Goal: Check status: Check status

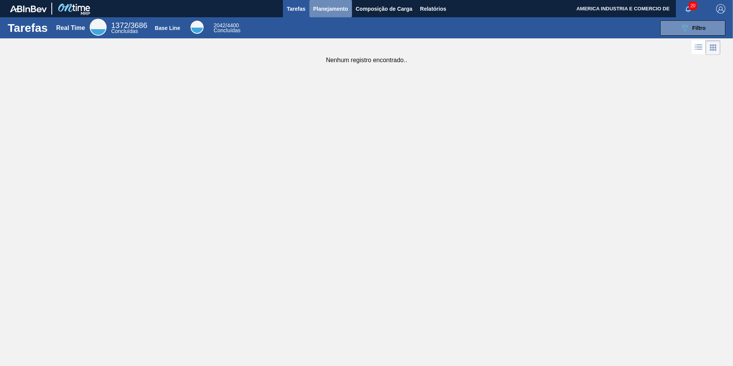
click at [338, 13] on span "Planejamento" at bounding box center [330, 8] width 35 height 9
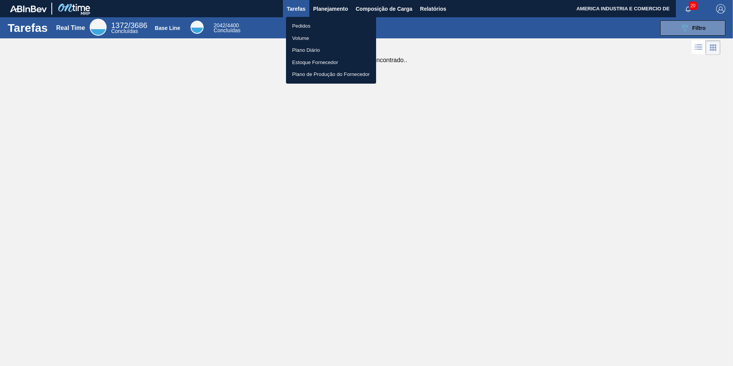
click at [298, 15] on div at bounding box center [366, 183] width 733 height 366
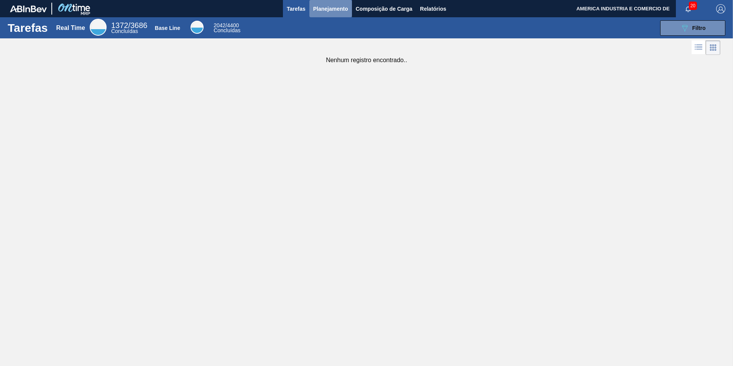
click at [336, 7] on span "Planejamento" at bounding box center [330, 8] width 35 height 9
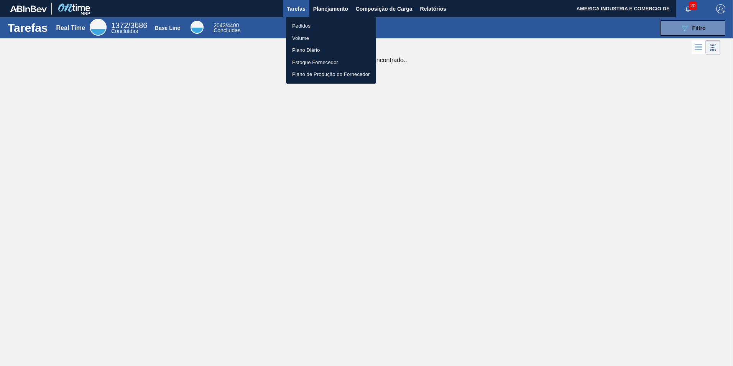
click at [465, 44] on div at bounding box center [366, 183] width 733 height 366
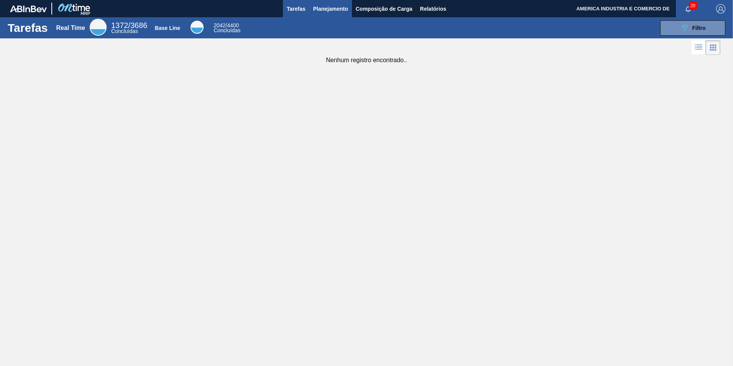
click at [339, 9] on span "Planejamento" at bounding box center [330, 8] width 35 height 9
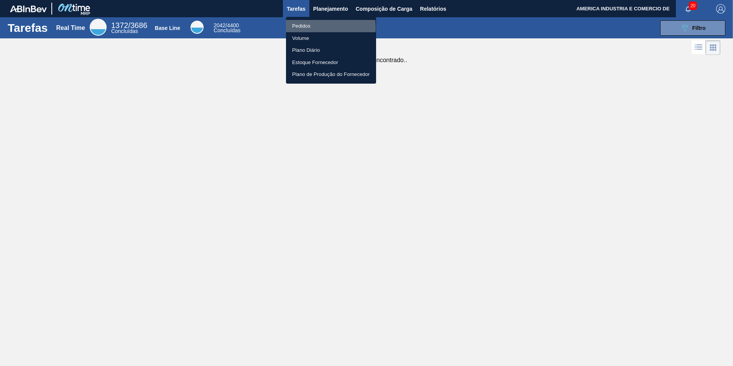
click at [301, 28] on li "Pedidos" at bounding box center [331, 26] width 90 height 12
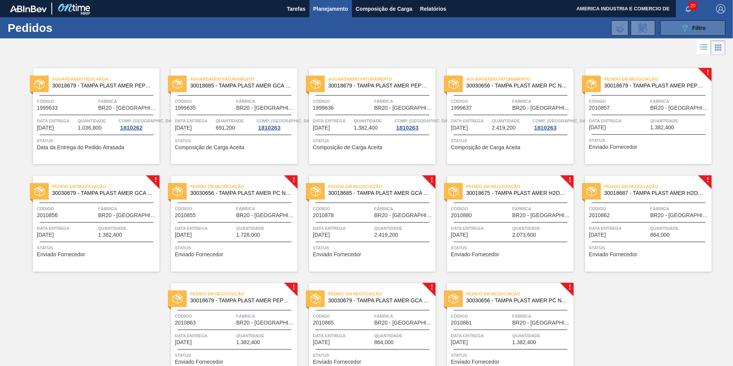
click at [691, 30] on div "089F7B8B-B2A5-4AFE-B5C0-19BA573D28AC Filtro" at bounding box center [693, 27] width 26 height 9
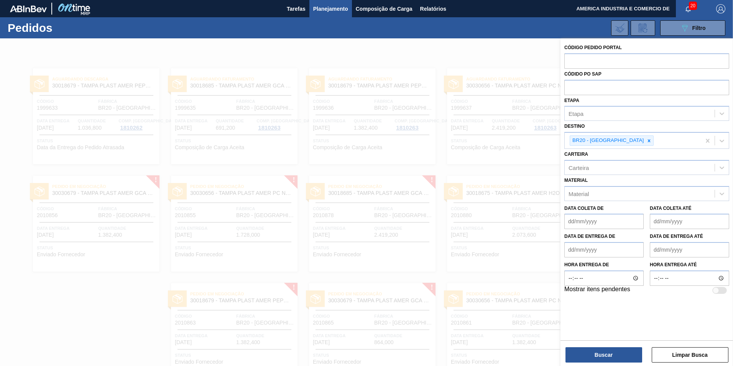
click at [480, 55] on div at bounding box center [366, 221] width 733 height 366
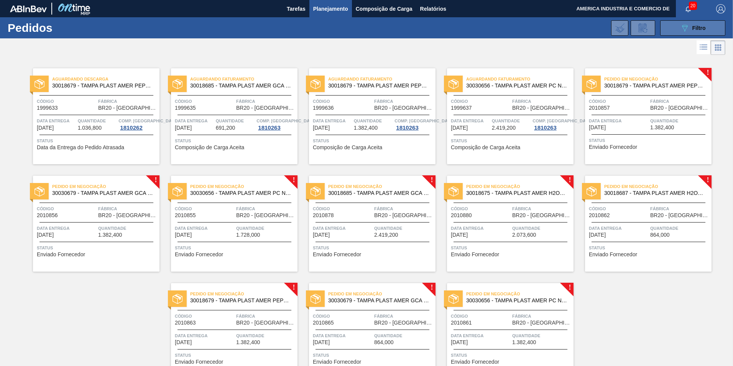
click at [683, 27] on icon "089F7B8B-B2A5-4AFE-B5C0-19BA573D28AC" at bounding box center [684, 27] width 9 height 9
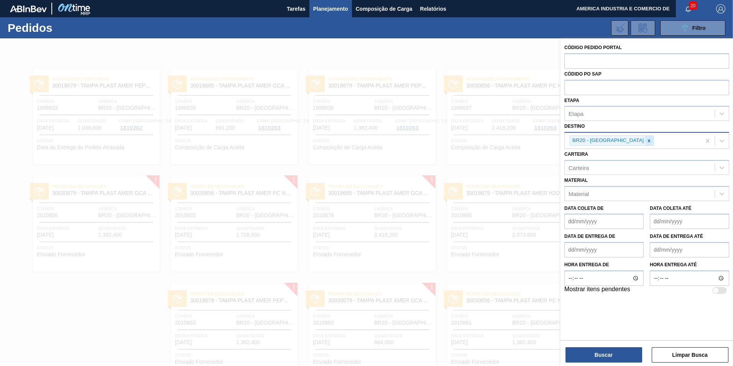
click at [647, 139] on icon at bounding box center [649, 140] width 5 height 5
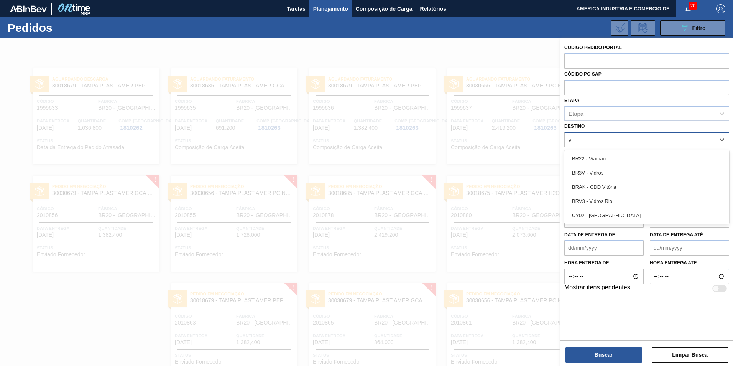
type input "via"
click at [606, 165] on div "BR22 - Viamão" at bounding box center [647, 159] width 165 height 14
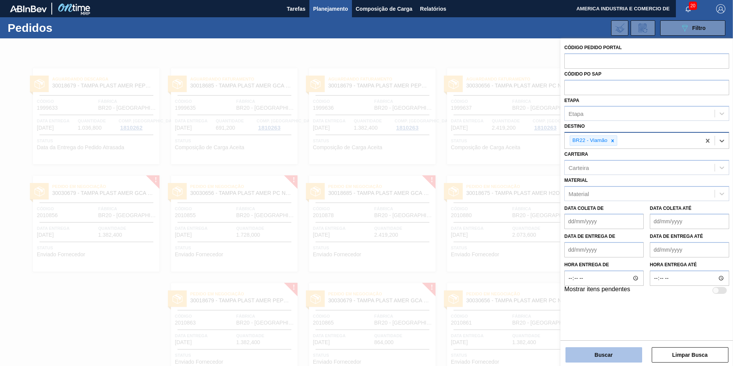
click at [600, 350] on button "Buscar" at bounding box center [604, 354] width 77 height 15
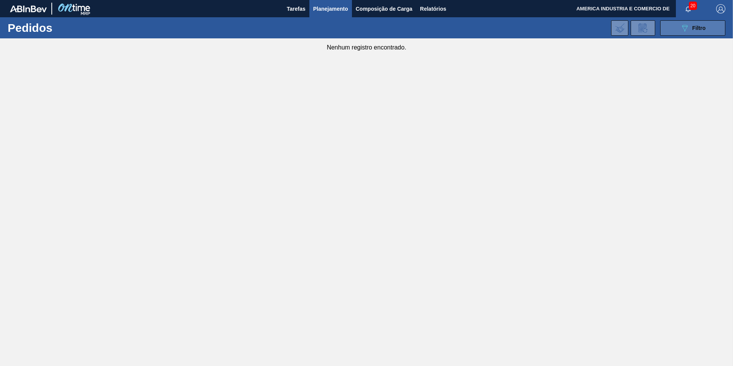
click at [679, 27] on button "089F7B8B-B2A5-4AFE-B5C0-19BA573D28AC Filtro" at bounding box center [693, 27] width 65 height 15
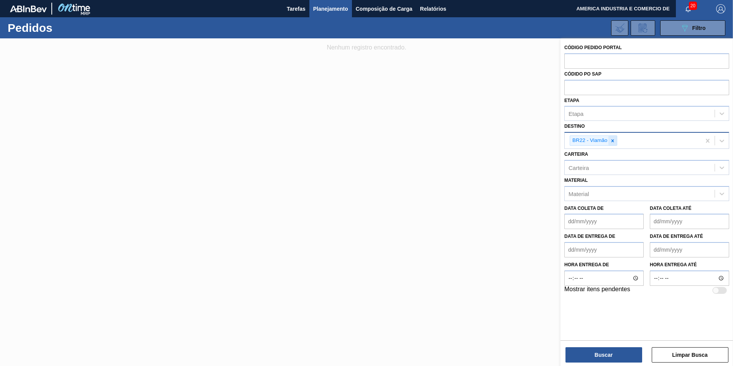
click at [611, 142] on icon at bounding box center [612, 140] width 5 height 5
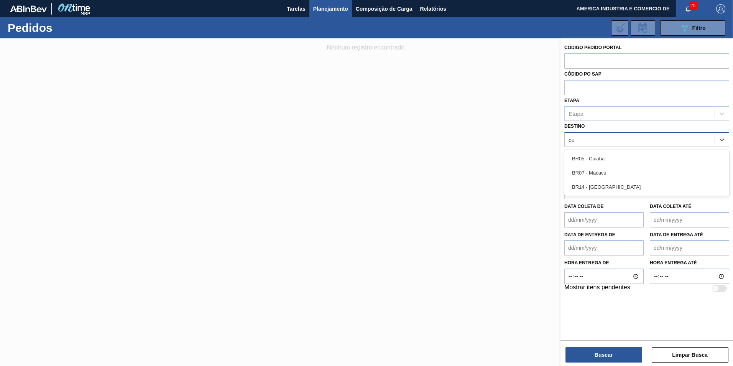
type input "cur"
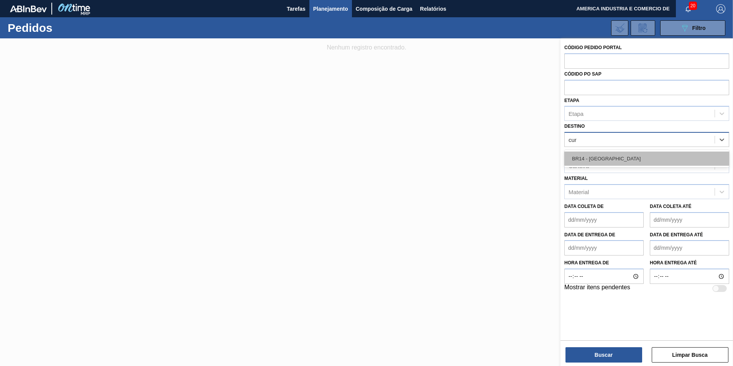
click at [604, 156] on div "BR14 - [GEOGRAPHIC_DATA]" at bounding box center [647, 159] width 165 height 14
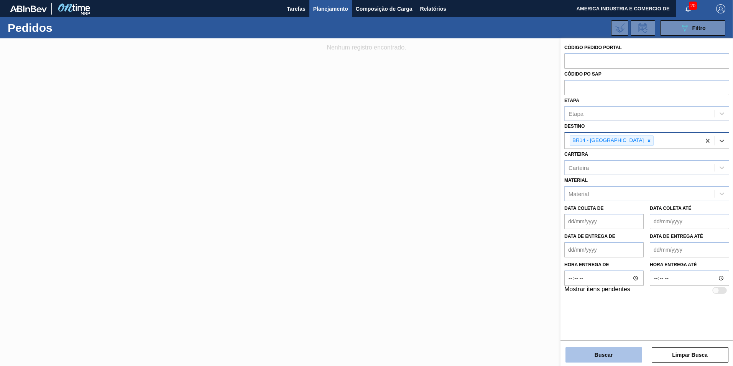
click at [592, 356] on button "Buscar" at bounding box center [604, 354] width 77 height 15
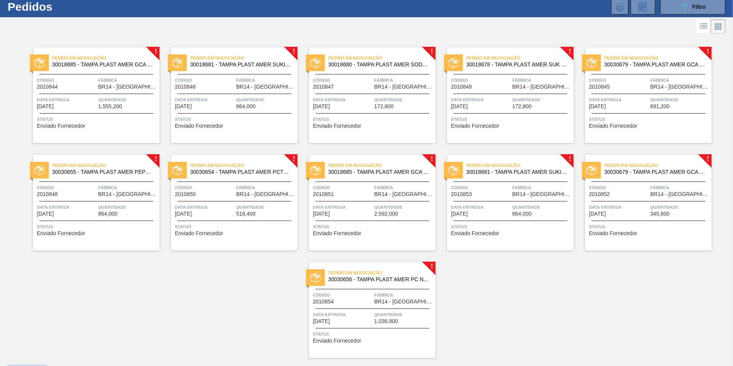
scroll to position [41, 0]
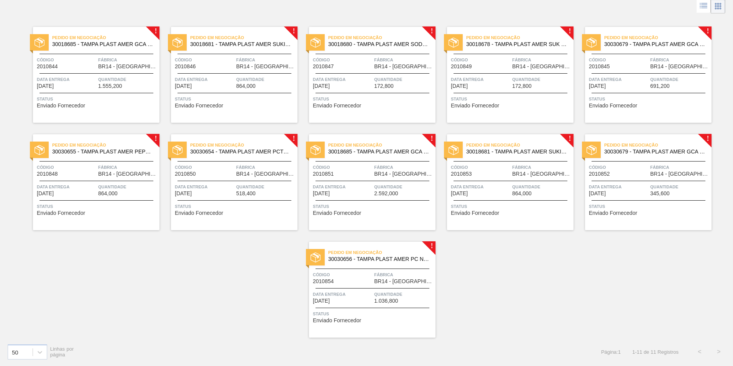
click at [171, 293] on div "! Pedido em Negociação 30018685 - TAMPA PLAST AMER GCA S/LINER Código 2010844 F…" at bounding box center [366, 176] width 733 height 322
click at [104, 42] on span "30018685 - TAMPA PLAST AMER GCA S/LINER" at bounding box center [102, 44] width 101 height 6
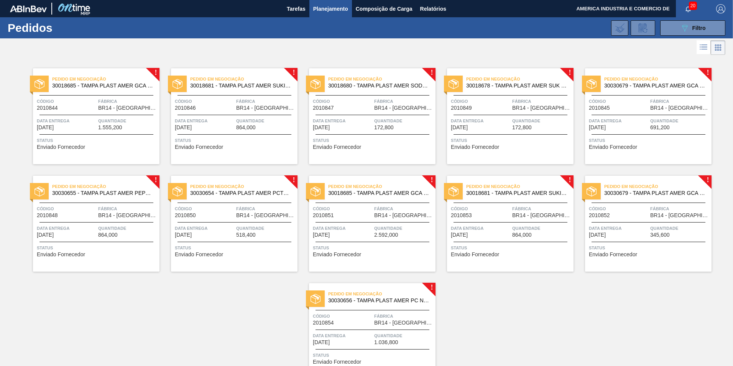
click at [234, 89] on div "Pedido em Negociação 30018681 - TAMPA PLAST AMER SUKITA S/LINER" at bounding box center [234, 82] width 127 height 17
click at [397, 88] on span "30018680 - TAMPA PLAST AMER SODA S/LINER" at bounding box center [378, 86] width 101 height 6
click at [547, 89] on div "Pedido em Negociação 30018678 - TAMPA PLAST AMER SUK TUBAINA S/LINER" at bounding box center [510, 82] width 127 height 17
click at [641, 81] on span "Pedido em Negociação" at bounding box center [658, 79] width 107 height 8
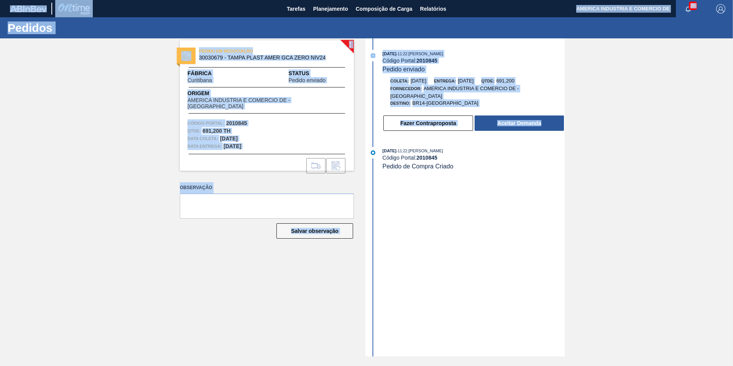
click at [733, 0] on html "Tarefas Planejamento Composição de Carga Relatórios AMERICA INDUSTRIA E COMERCI…" at bounding box center [366, 0] width 733 height 0
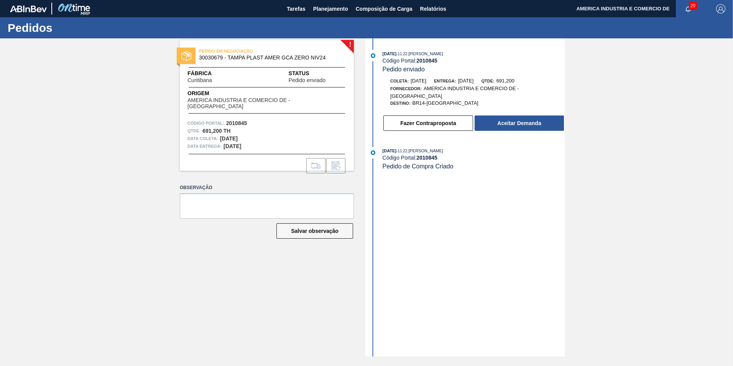
click at [598, 227] on div "! PEDIDO EM NEGOCIAÇÃO 30030679 - TAMPA PLAST AMER GCA ZERO NIV24 Fábrica [GEOG…" at bounding box center [366, 197] width 733 height 318
click at [213, 283] on div "! PEDIDO EM NEGOCIAÇÃO 30030679 - TAMPA PLAST AMER GCA ZERO NIV24 Fábrica [GEOG…" at bounding box center [261, 197] width 186 height 318
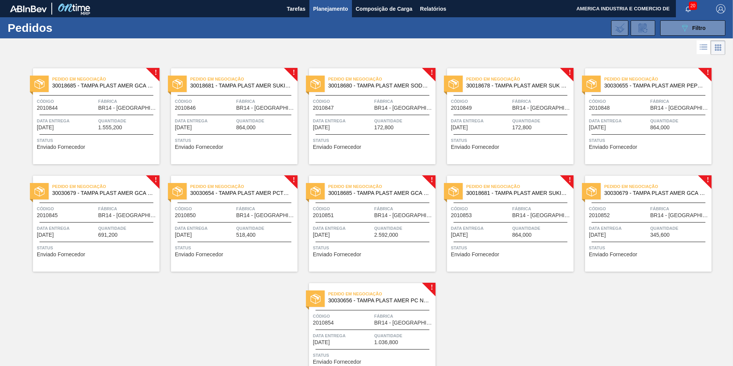
click at [663, 90] on div "Pedido em Negociação 30030655 - TAMPA PLAST AMER PEPSI ZERO NIV24" at bounding box center [648, 82] width 127 height 17
click at [248, 192] on span "30030654 - TAMPA PLAST AMER PCTW NIV24" at bounding box center [240, 193] width 101 height 6
click at [82, 191] on span "30030679 - TAMPA PLAST AMER GCA ZERO NIV24" at bounding box center [102, 193] width 101 height 6
click at [512, 82] on span "Pedido em Negociação" at bounding box center [519, 79] width 107 height 8
click at [91, 115] on div "Pedido em Negociação 30018685 - TAMPA PLAST AMER GCA S/LINER Código 2010844 Fáb…" at bounding box center [96, 116] width 127 height 96
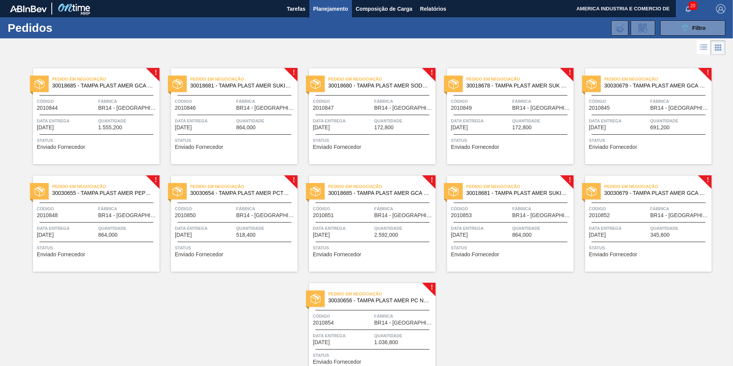
click at [227, 130] on div "Data entrega [DATE]" at bounding box center [204, 123] width 59 height 13
click at [348, 129] on div "Data entrega [DATE]" at bounding box center [342, 123] width 59 height 13
click at [486, 131] on div "Pedido em Negociação 30018678 - TAMPA PLAST AMER SUK TUBAINA S/LINER Código 201…" at bounding box center [510, 116] width 127 height 96
click at [634, 110] on div "Código 2010845" at bounding box center [618, 103] width 59 height 13
click at [125, 253] on div "Status Enviado Fornecedor" at bounding box center [97, 250] width 121 height 12
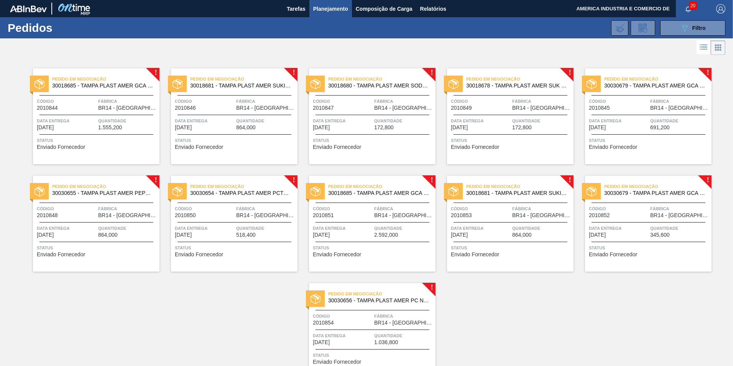
click at [233, 249] on span "Status" at bounding box center [235, 248] width 121 height 8
click at [105, 135] on div "Pedido em Negociação 30018685 - TAMPA PLAST AMER GCA S/LINER Código 2010844 Fáb…" at bounding box center [96, 116] width 127 height 96
click at [389, 234] on span "2.592,000" at bounding box center [386, 235] width 24 height 6
click at [359, 245] on span "Status" at bounding box center [373, 248] width 121 height 8
click at [500, 219] on div "Pedido em Negociação 30018681 - TAMPA PLAST AMER SUKITA S/LINER Código 2010853 …" at bounding box center [510, 224] width 127 height 96
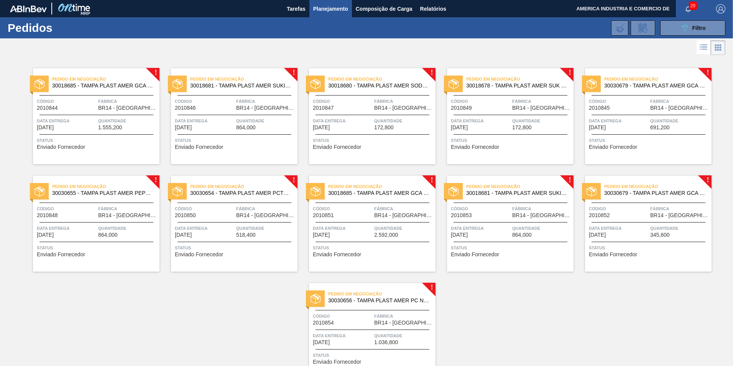
click at [648, 236] on div "Data entrega [DATE]" at bounding box center [618, 230] width 59 height 13
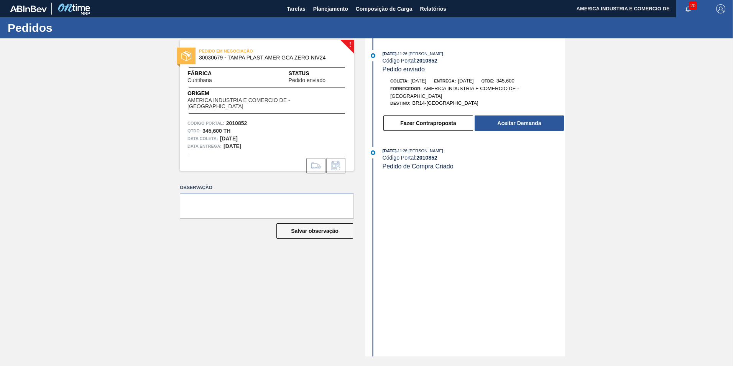
click at [282, 283] on div "! PEDIDO EM NEGOCIAÇÃO 30030679 - TAMPA PLAST AMER GCA ZERO NIV24 Fábrica [GEOG…" at bounding box center [261, 197] width 186 height 318
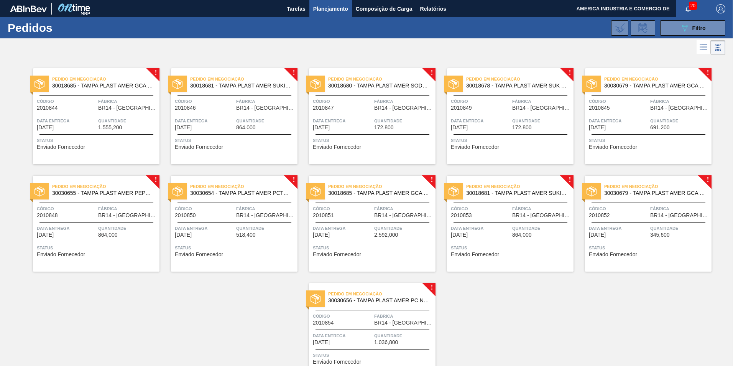
click at [369, 326] on div "Pedido em Negociação 30030656 - TAMPA PLAST AMER PC NIV24 Código 2010854 Fábric…" at bounding box center [372, 331] width 127 height 96
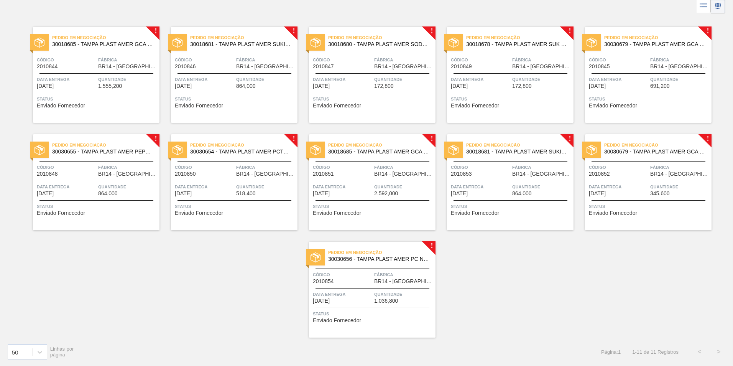
click at [498, 195] on div "Data entrega [DATE]" at bounding box center [480, 189] width 59 height 13
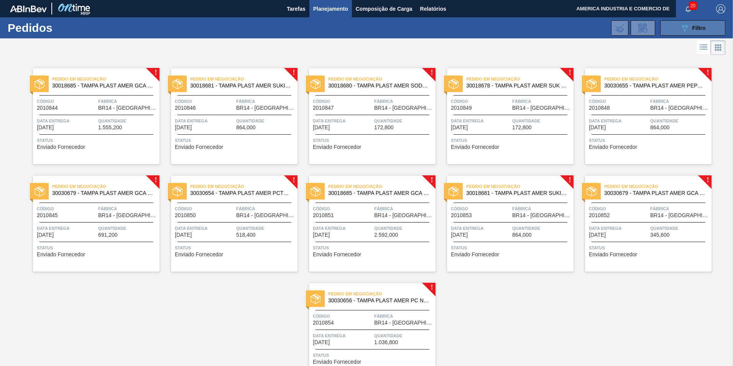
click at [703, 27] on span "Filtro" at bounding box center [699, 28] width 13 height 6
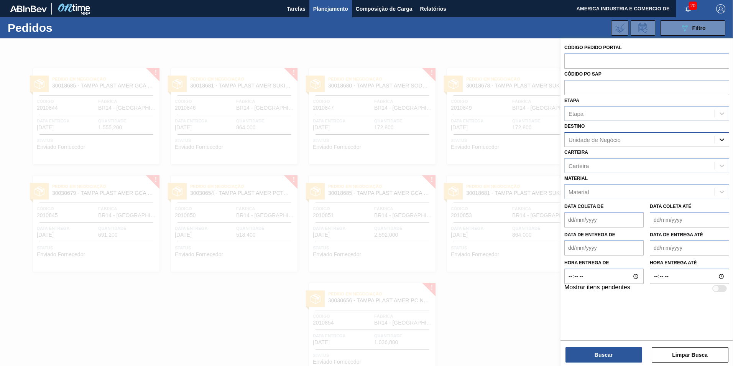
click at [723, 138] on icon at bounding box center [722, 140] width 8 height 8
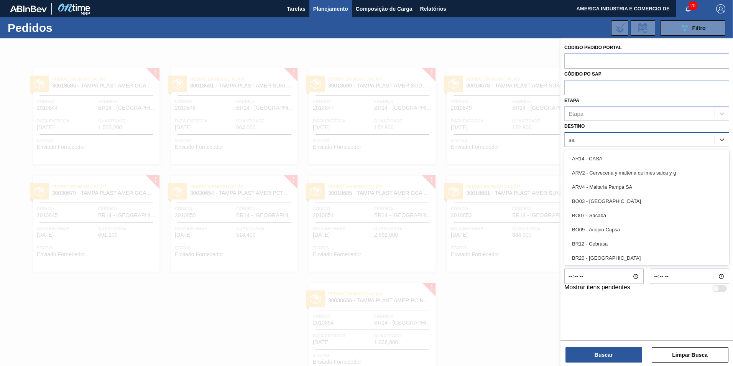
type input "sap"
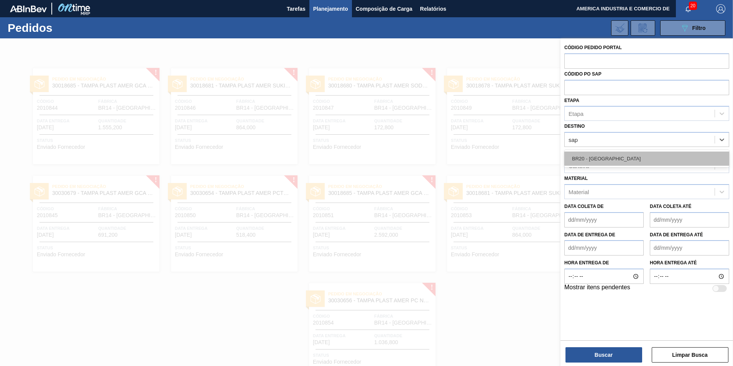
click at [608, 158] on div "BR20 - [GEOGRAPHIC_DATA]" at bounding box center [647, 159] width 165 height 14
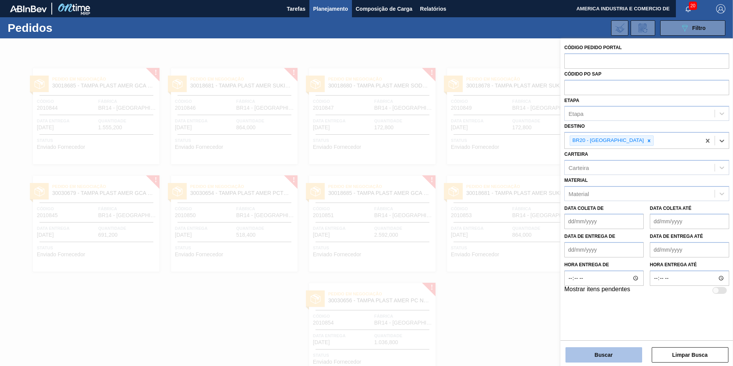
click at [623, 353] on button "Buscar" at bounding box center [604, 354] width 77 height 15
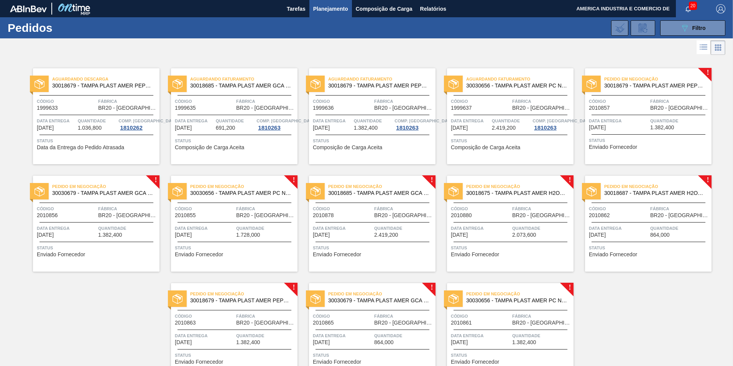
click at [644, 146] on div "Status Enviado Fornecedor" at bounding box center [649, 143] width 121 height 12
click at [631, 129] on div "Data entrega [DATE]" at bounding box center [618, 123] width 59 height 13
click at [99, 217] on span "BR20 - [GEOGRAPHIC_DATA]" at bounding box center [127, 216] width 59 height 6
click at [669, 135] on div "Pedido em Negociação 30018679 - TAMPA PLAST AMER PEPSI ZERO S/LINER Código 2010…" at bounding box center [648, 116] width 127 height 96
click at [126, 236] on div "Quantidade 1.382,400" at bounding box center [127, 230] width 59 height 13
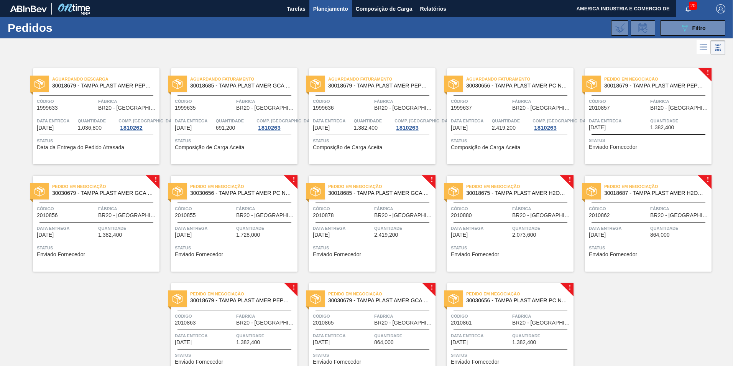
click at [210, 241] on div "Pedido em Negociação 30030656 - TAMPA PLAST AMER PC NIV24 Código 2010855 Fábric…" at bounding box center [234, 224] width 127 height 96
click at [636, 128] on div "Data entrega [DATE]" at bounding box center [618, 123] width 59 height 13
click at [120, 249] on span "Status" at bounding box center [97, 248] width 121 height 8
click at [241, 252] on div "Status Enviado Fornecedor" at bounding box center [235, 250] width 121 height 12
click at [356, 230] on span "Data entrega" at bounding box center [342, 228] width 59 height 8
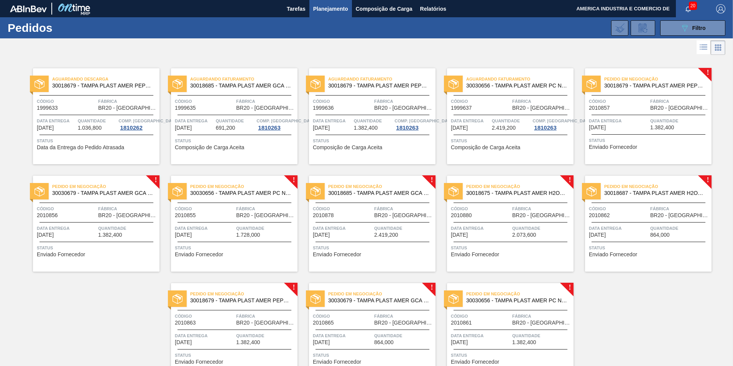
click at [516, 259] on div "Pedido em Negociação 30018675 - TAMPA PLAST AMER H2OH LIMONETO S/LINER Código 2…" at bounding box center [510, 224] width 127 height 96
click at [635, 245] on span "Status" at bounding box center [649, 248] width 121 height 8
click at [638, 244] on span "Status" at bounding box center [649, 248] width 121 height 8
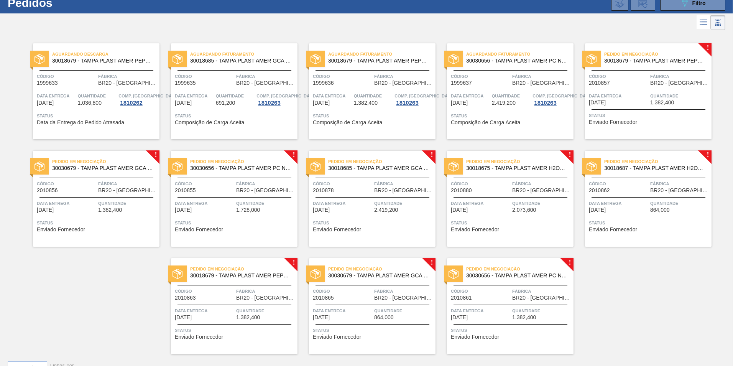
scroll to position [41, 0]
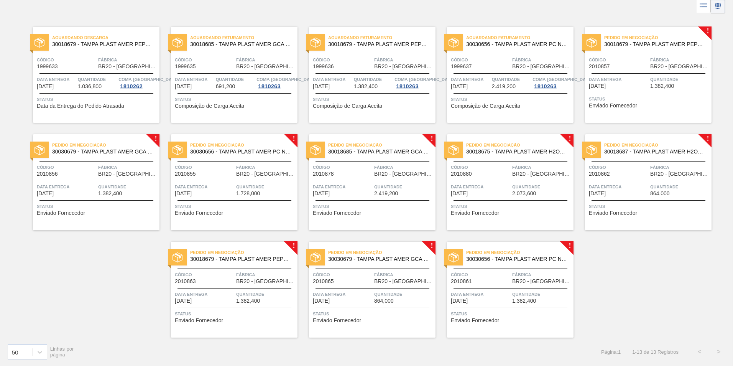
click at [233, 300] on div "Data entrega [DATE]" at bounding box center [204, 296] width 59 height 13
click at [366, 301] on div "Data entrega [DATE]" at bounding box center [342, 296] width 59 height 13
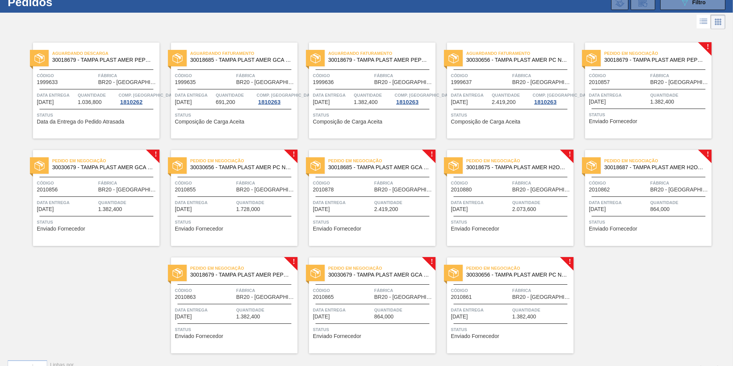
scroll to position [38, 0]
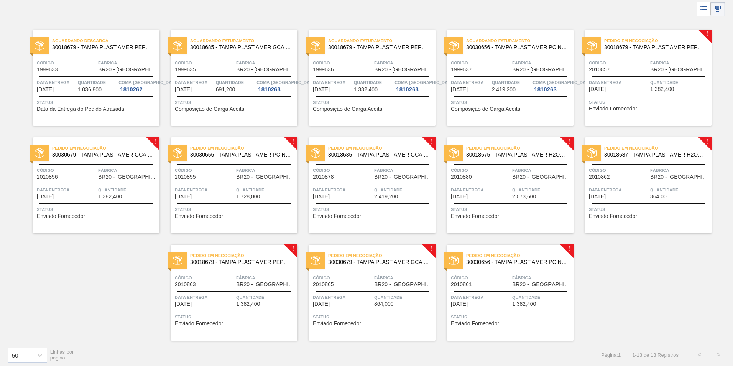
click at [504, 294] on span "Data entrega" at bounding box center [480, 297] width 59 height 8
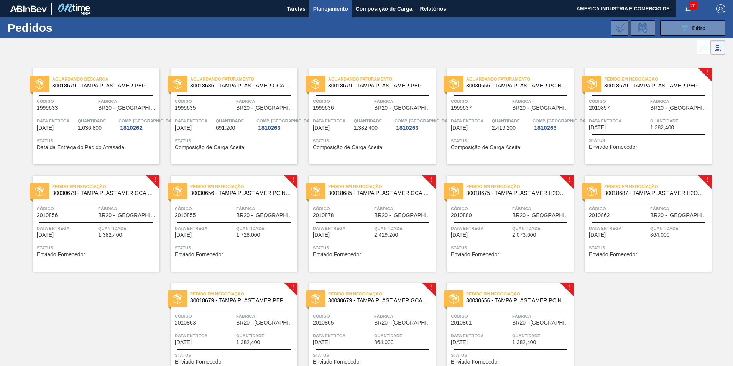
click at [392, 334] on span "Quantidade" at bounding box center [403, 336] width 59 height 8
click at [214, 318] on span "Código" at bounding box center [204, 316] width 59 height 8
click at [639, 227] on span "Data entrega" at bounding box center [618, 228] width 59 height 8
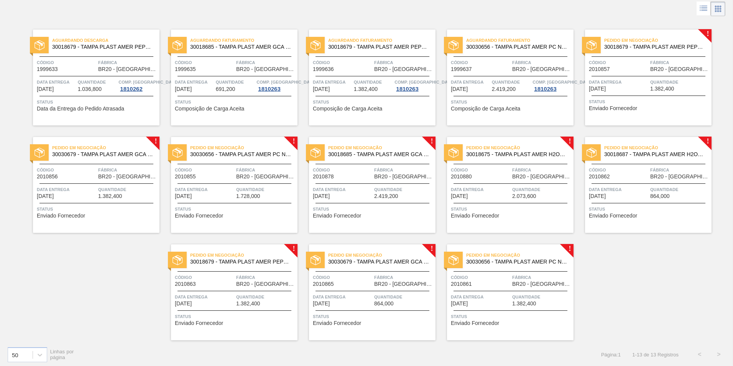
scroll to position [41, 0]
